Goal: Task Accomplishment & Management: Use online tool/utility

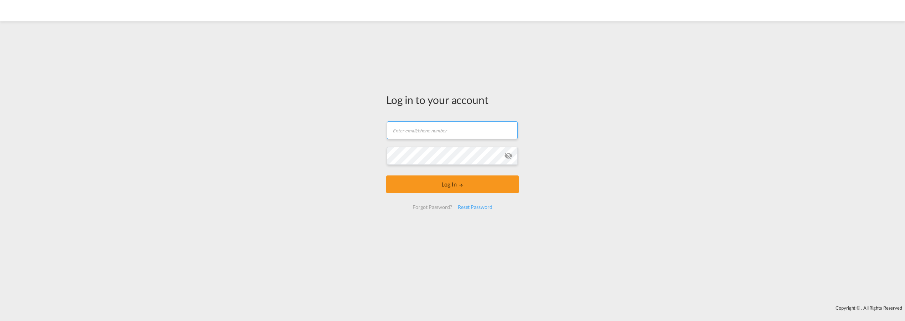
click at [413, 134] on input "text" at bounding box center [452, 130] width 131 height 18
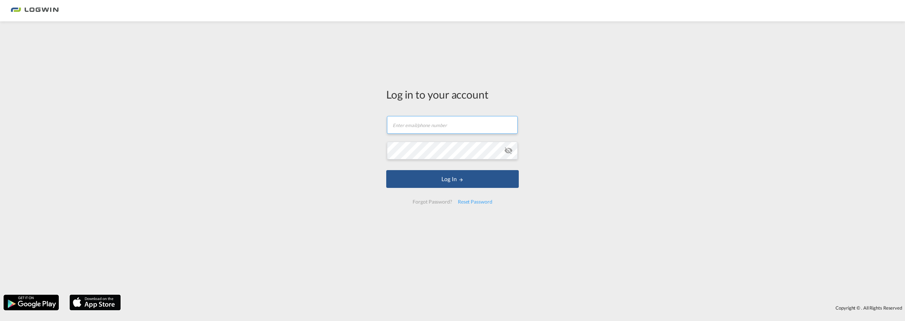
type input "[EMAIL_ADDRESS][PERSON_NAME][DOMAIN_NAME]"
click at [386, 170] on button "Log In" at bounding box center [452, 179] width 133 height 18
